Goal: Transaction & Acquisition: Purchase product/service

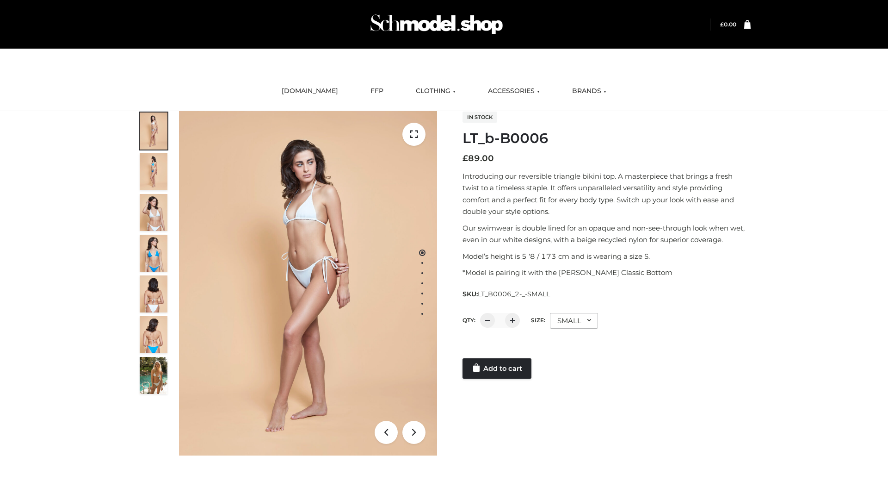
click at [498, 368] on link "Add to cart" at bounding box center [497, 368] width 69 height 20
